Goal: Find specific page/section: Find specific page/section

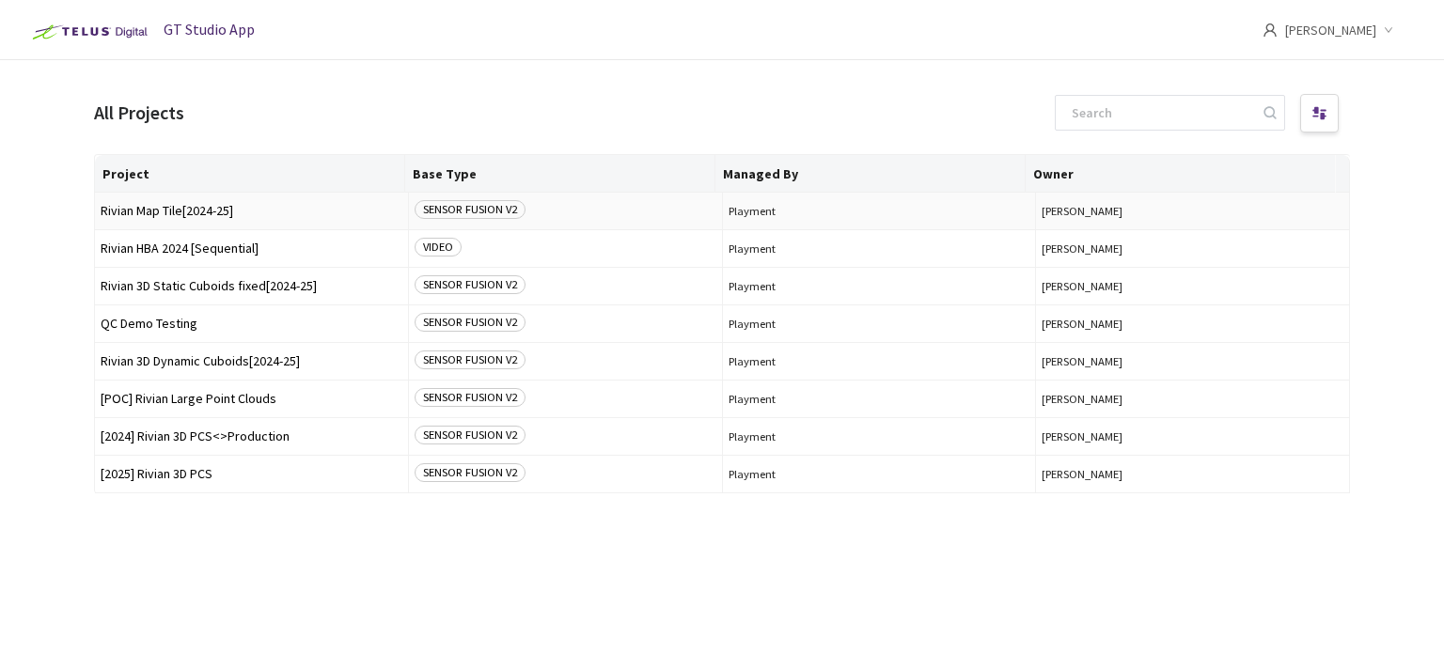
click at [180, 215] on span "Rivian Map Tile[2024-25]" at bounding box center [252, 211] width 302 height 14
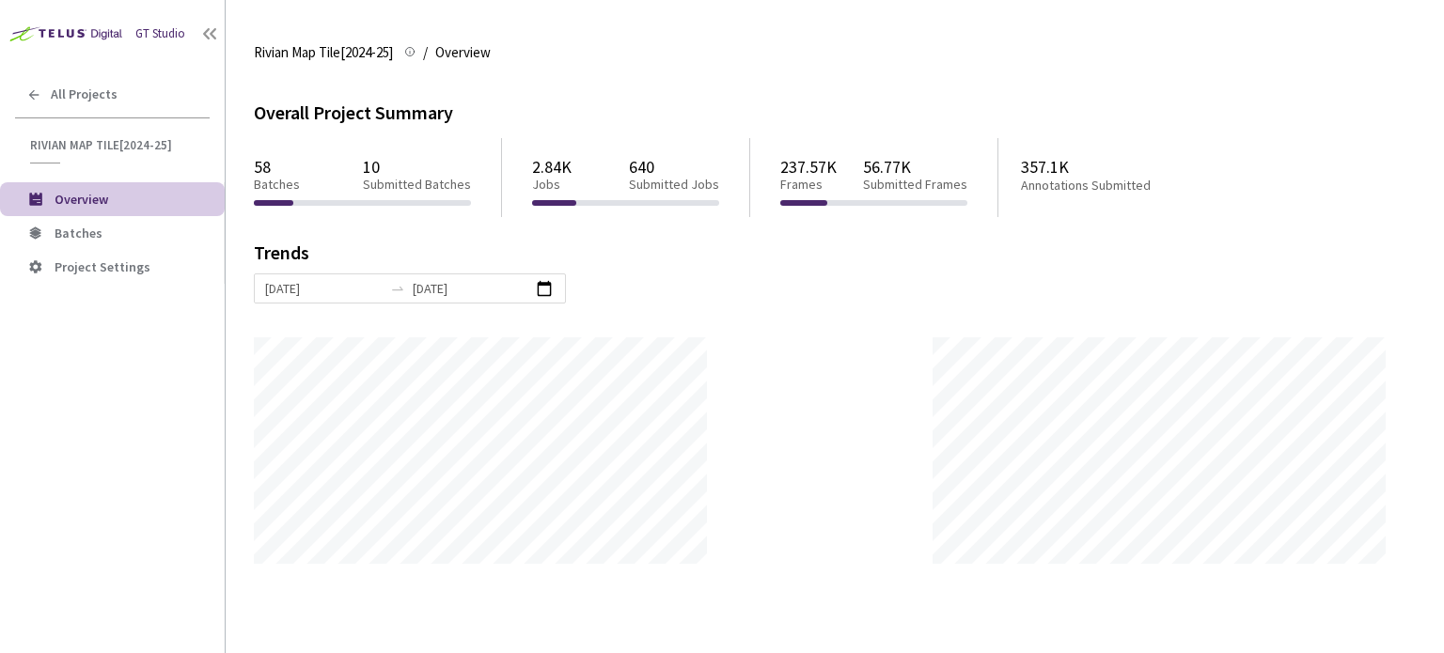
scroll to position [653, 1444]
click at [86, 232] on span "Batches" at bounding box center [79, 233] width 48 height 17
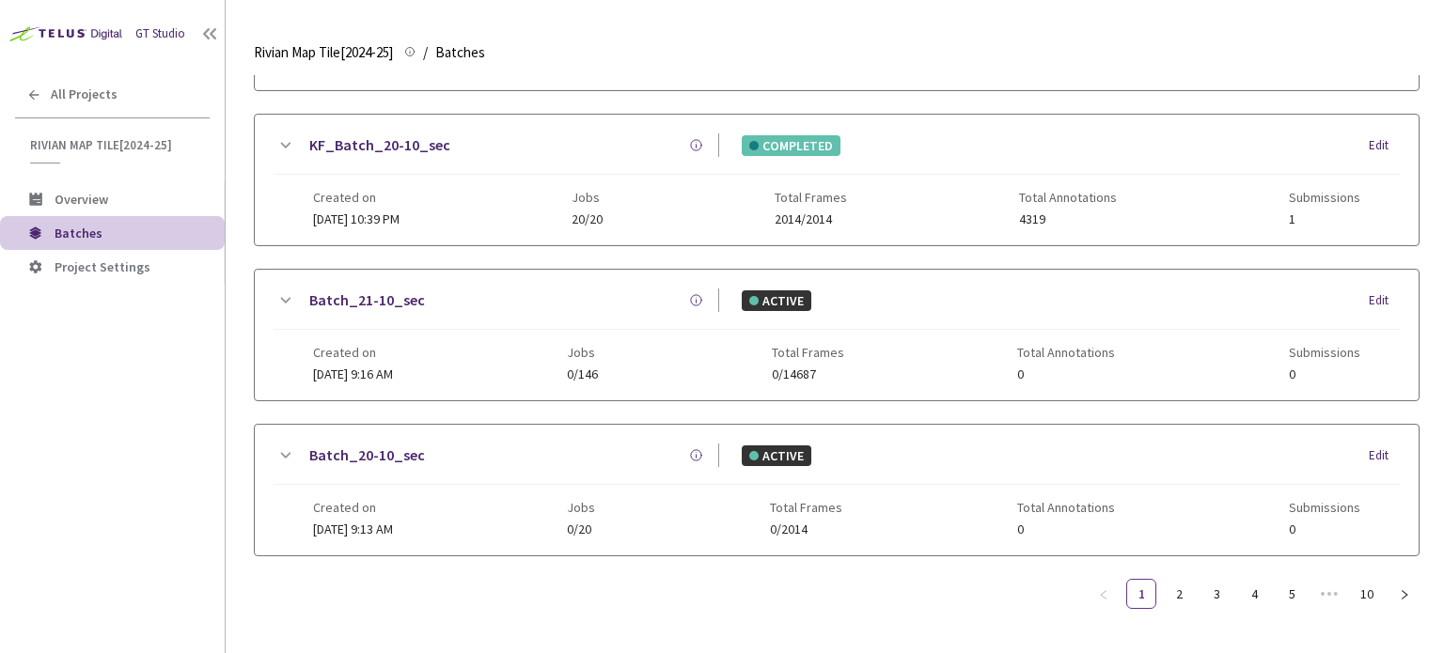
scroll to position [497, 0]
click at [1181, 589] on link "2" at bounding box center [1179, 594] width 28 height 28
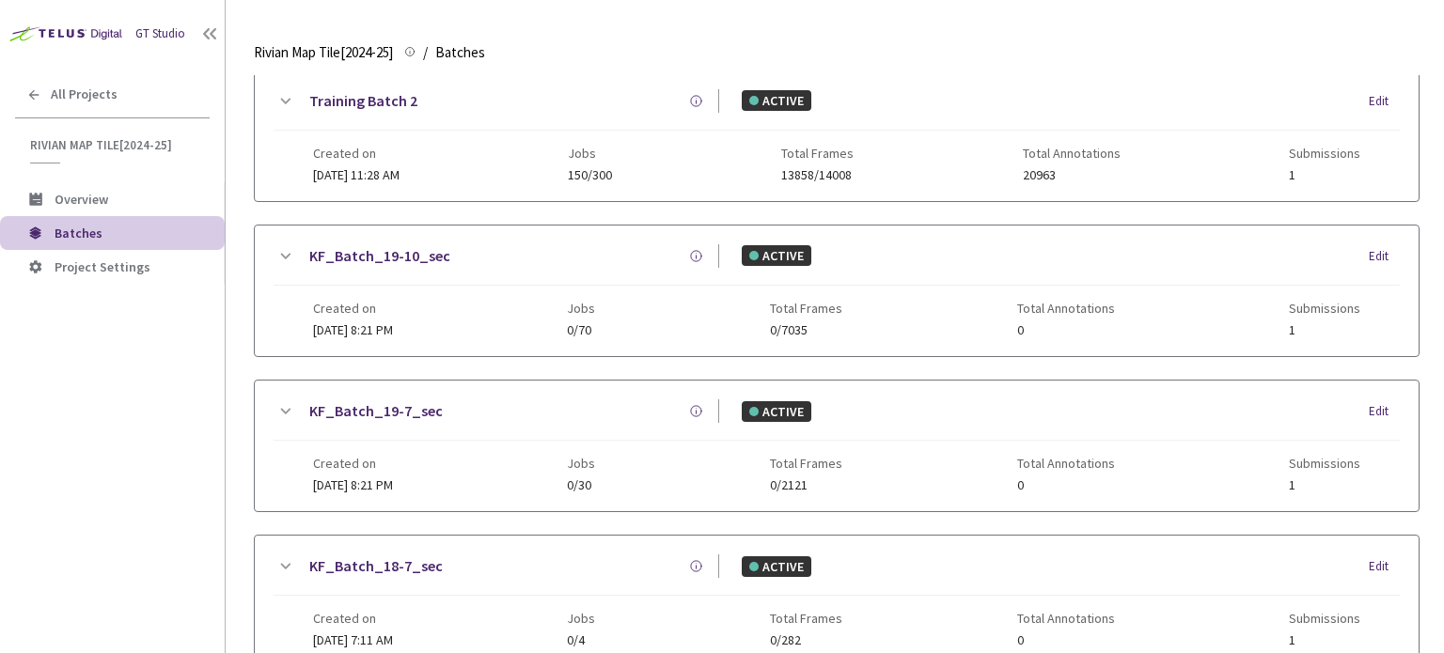
scroll to position [201, 0]
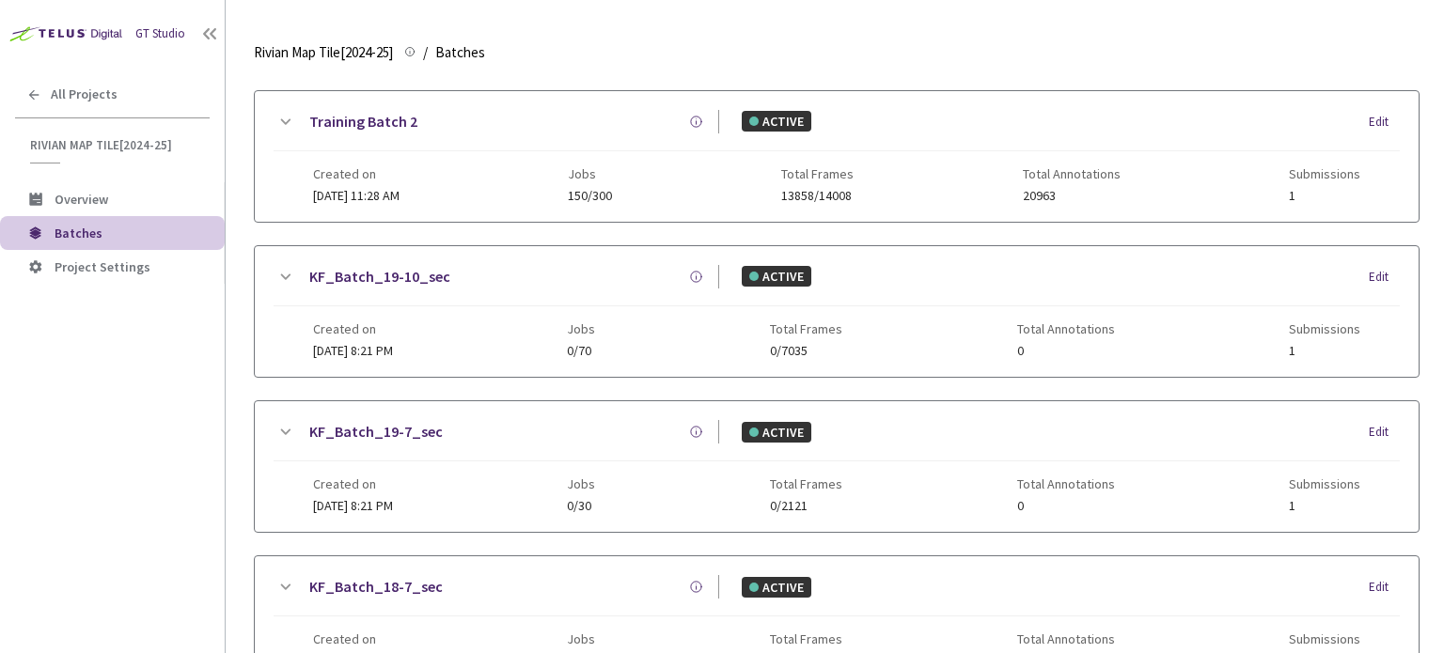
click at [493, 275] on div "KF_Batch_19-10_sec" at bounding box center [507, 276] width 423 height 23
